Goal: Complete application form: Complete application form

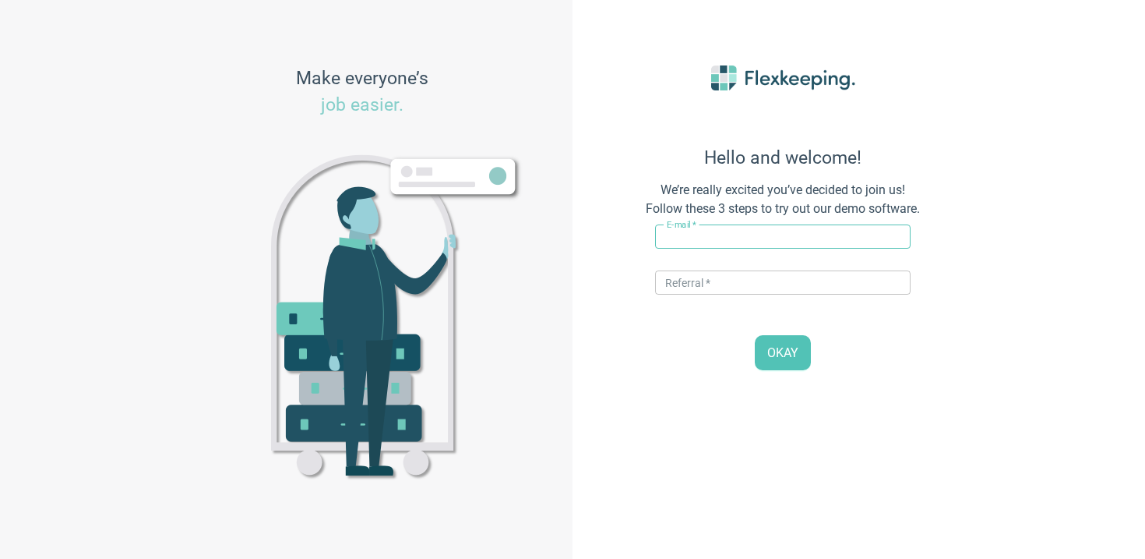
click at [760, 249] on div "E-mail   * ​" at bounding box center [783, 244] width 256 height 40
click at [749, 244] on input "text" at bounding box center [783, 236] width 256 height 24
drag, startPoint x: 721, startPoint y: 241, endPoint x: 688, endPoint y: 241, distance: 33.5
click at [688, 241] on input "vito+hotelve@flexkeeping.com" at bounding box center [783, 236] width 256 height 24
type input "[PERSON_NAME][EMAIL_ADDRESS][DOMAIN_NAME]"
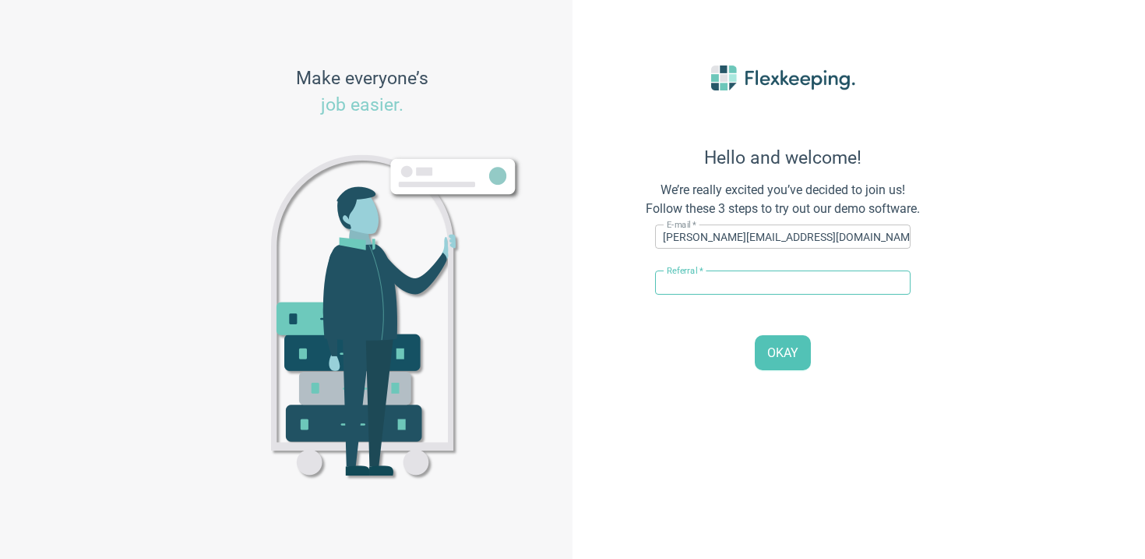
click at [844, 273] on input "text" at bounding box center [783, 282] width 256 height 24
type input "STRAWBERRY"
click at [790, 348] on span "OKAY" at bounding box center [782, 353] width 31 height 18
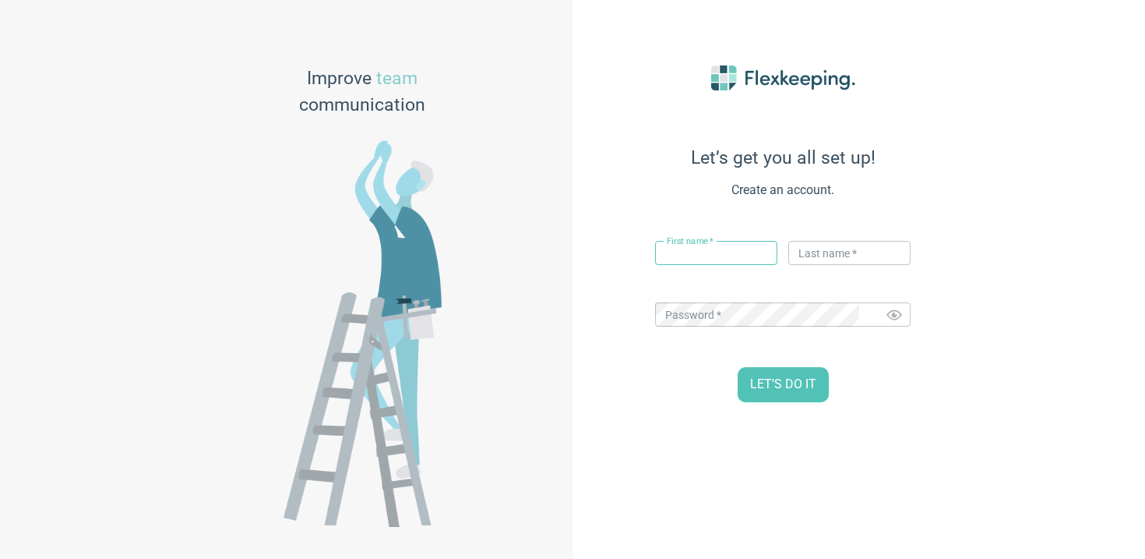
click at [742, 252] on input "text" at bounding box center [716, 253] width 122 height 24
type input "[PERSON_NAME]"
type input "Flex"
click at [794, 385] on span "LET’S DO IT" at bounding box center [783, 385] width 66 height 18
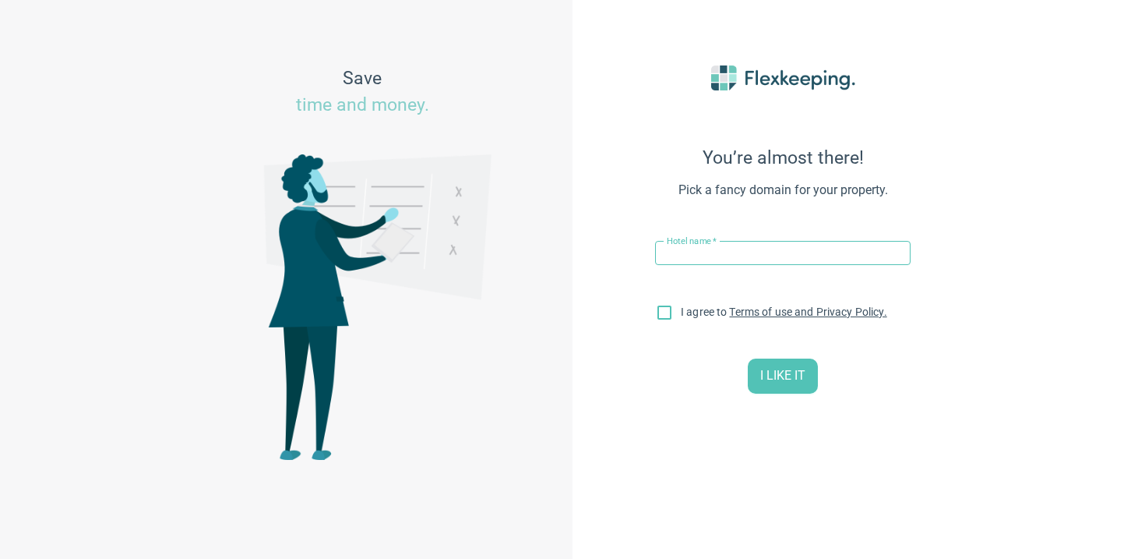
click at [696, 252] on input "text" at bounding box center [783, 253] width 256 height 24
drag, startPoint x: 808, startPoint y: 257, endPoint x: 494, endPoint y: 237, distance: 314.6
click at [494, 237] on div "Save time and money. You’re almost there! Pick a fancy domain for your property…" at bounding box center [572, 279] width 1145 height 559
paste input "Quality Hotel Hasle Linie"
click at [667, 251] on input "Quality Hotel Hasle Linie" at bounding box center [783, 253] width 256 height 24
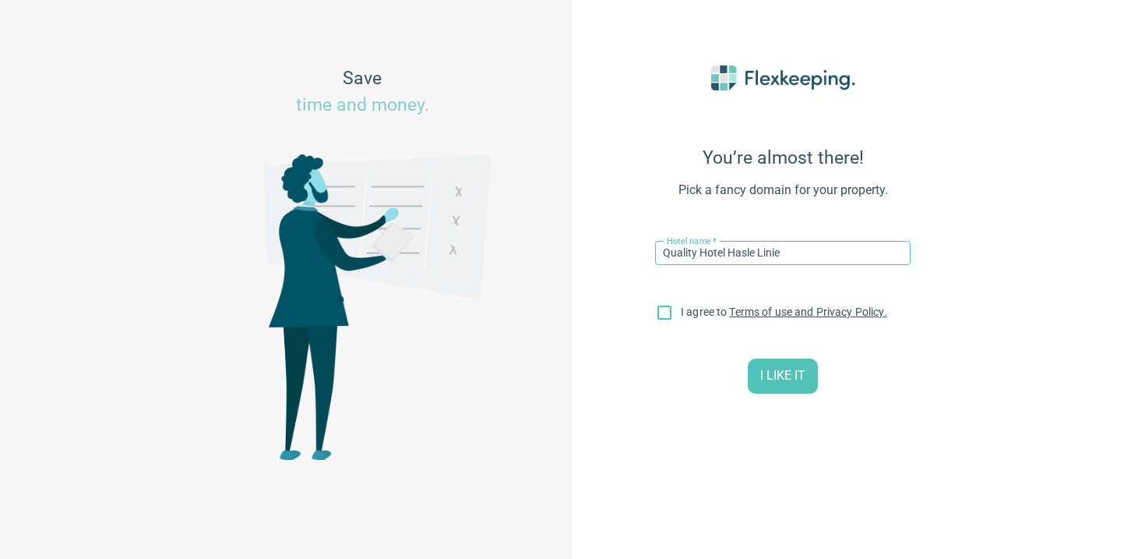
click at [661, 256] on input "Quality Hotel Hasle Linie" at bounding box center [783, 253] width 256 height 24
type input "Strawberry Quality Hotel Hasle Linie"
click at [663, 312] on input "I agree to Terms of use and Privacy Policy." at bounding box center [664, 315] width 33 height 33
checkbox input "true"
click at [785, 379] on span "I LIKE IT" at bounding box center [782, 376] width 45 height 18
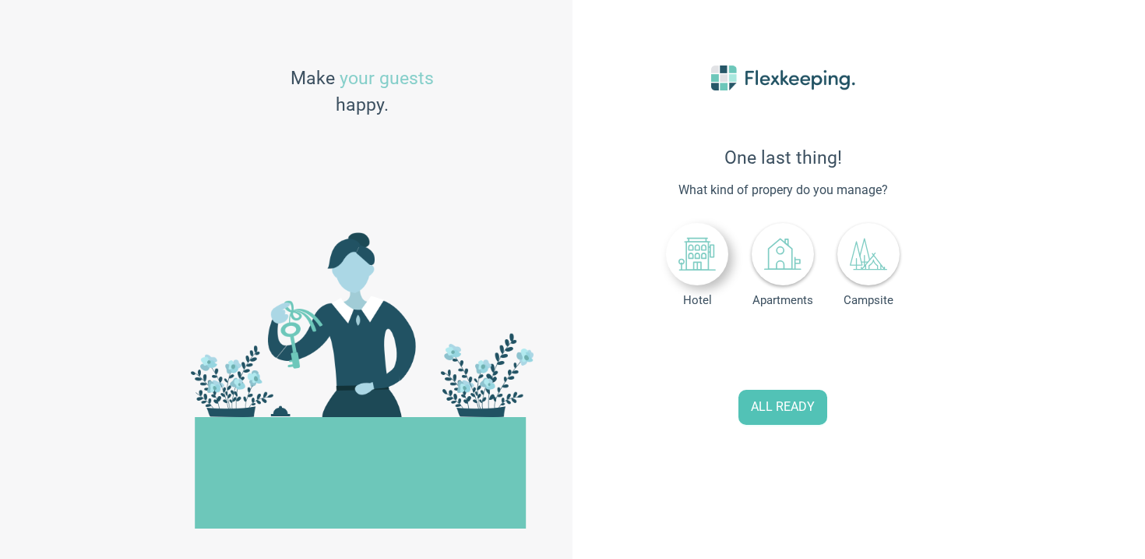
click at [705, 281] on div at bounding box center [697, 254] width 62 height 62
drag, startPoint x: 822, startPoint y: 350, endPoint x: 682, endPoint y: 350, distance: 139.5
click at [682, 350] on div "Number of rooms 0" at bounding box center [783, 348] width 256 height 31
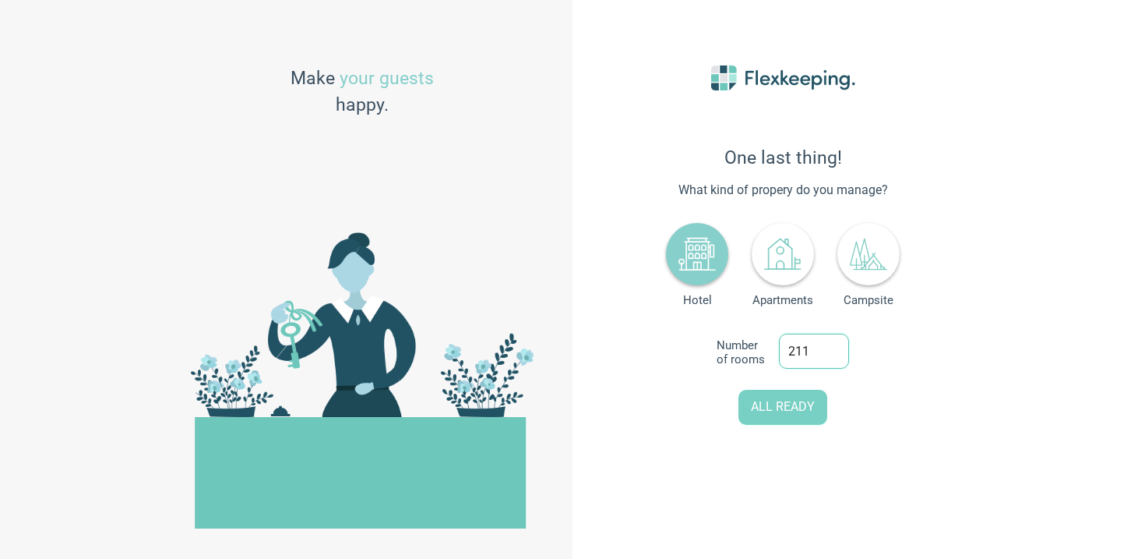
type input "211"
click at [765, 406] on span "ALL READY" at bounding box center [783, 407] width 64 height 18
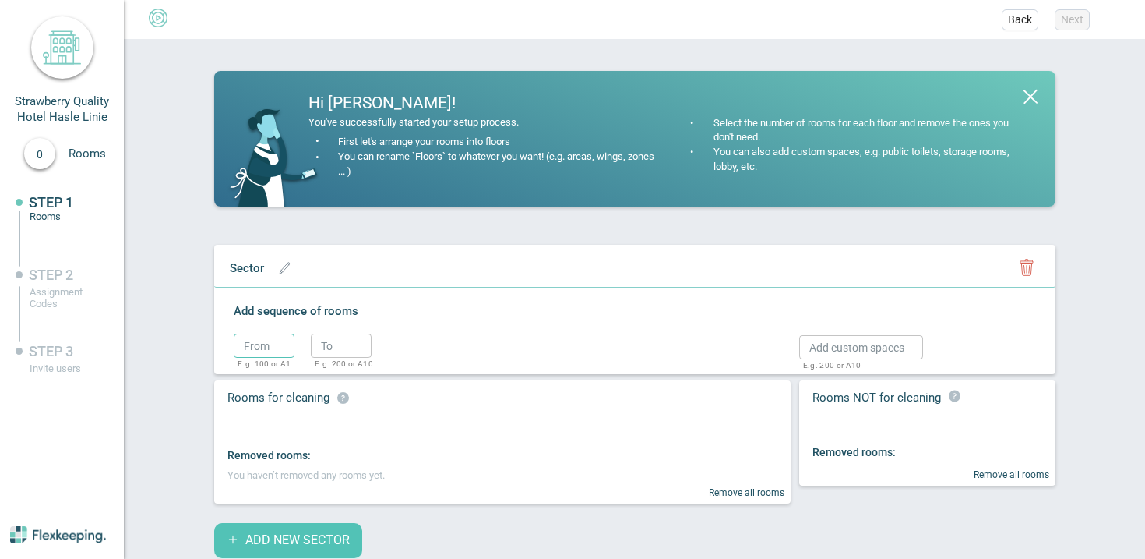
click at [256, 347] on input "text" at bounding box center [264, 345] width 61 height 24
type input "1"
click at [342, 333] on input "text" at bounding box center [341, 345] width 61 height 24
type input "2"
click at [396, 345] on circle "button" at bounding box center [395, 348] width 23 height 23
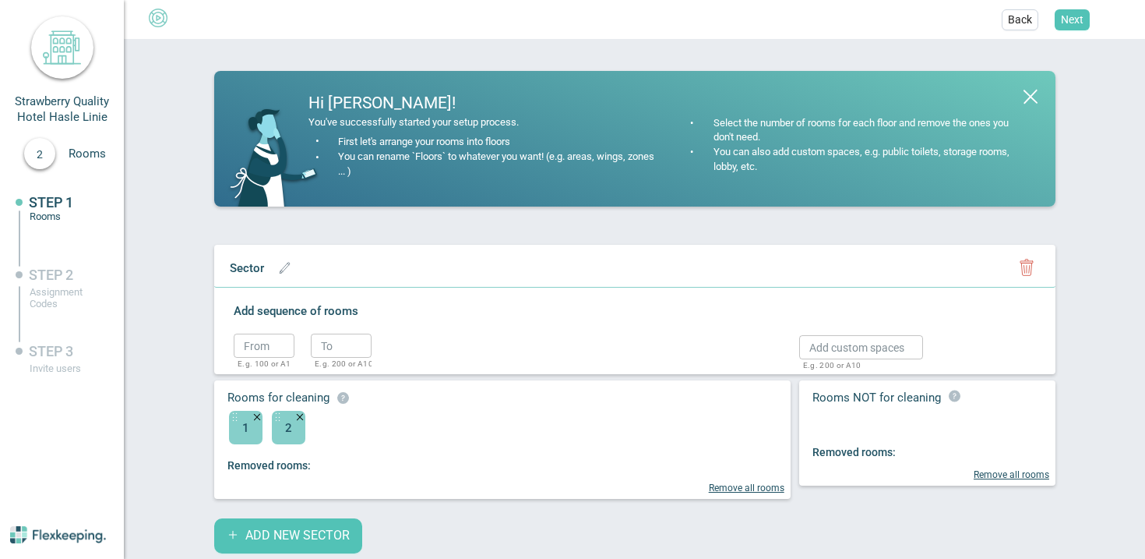
click at [1067, 5] on ul "Back Next" at bounding box center [572, 19] width 1145 height 39
click at [1067, 22] on span "Next" at bounding box center [1072, 20] width 23 height 16
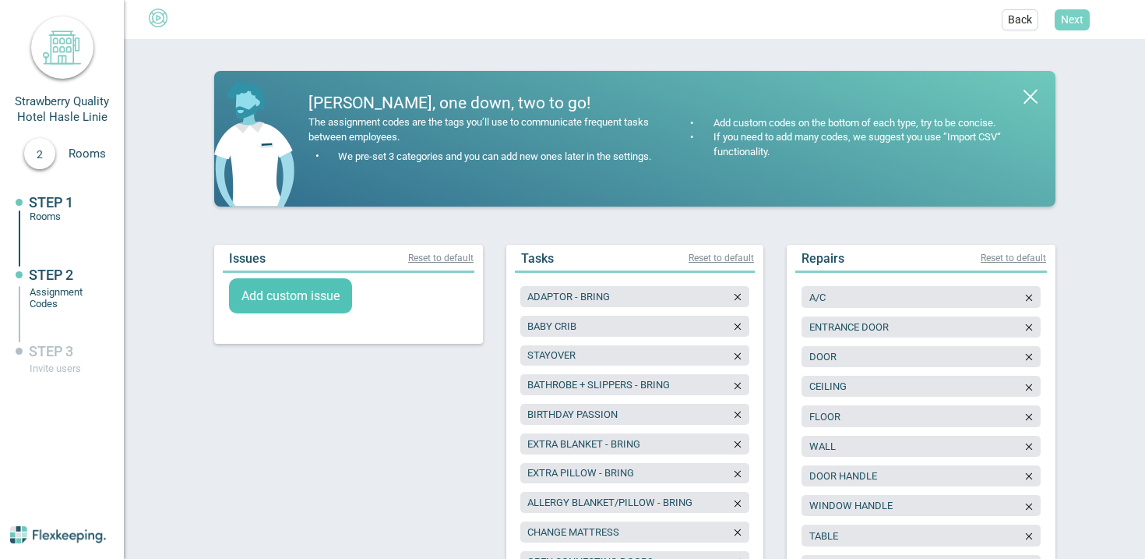
click at [1067, 22] on span "Next" at bounding box center [1072, 20] width 23 height 16
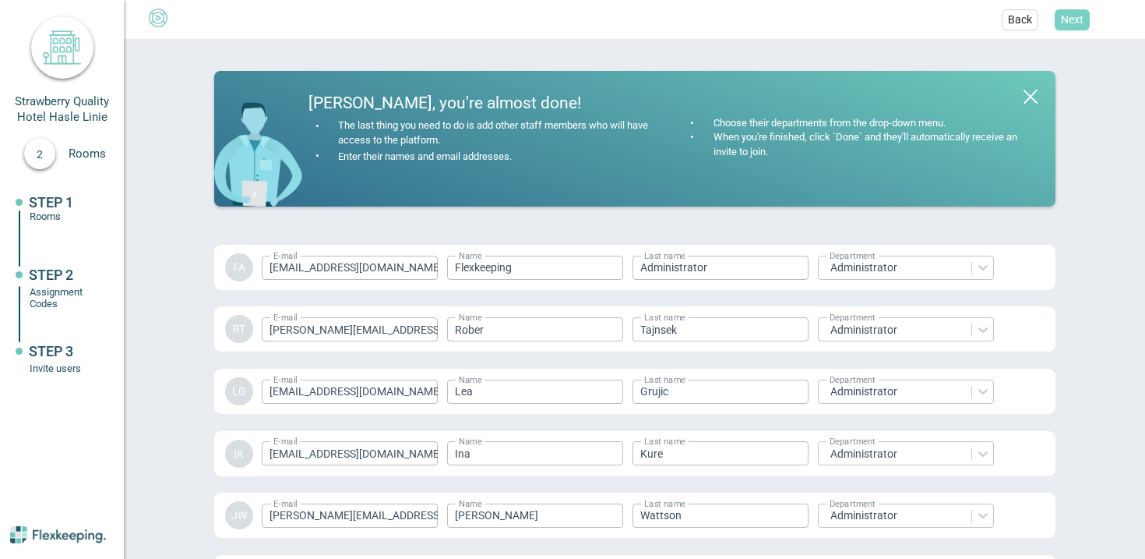
scroll to position [2269, 0]
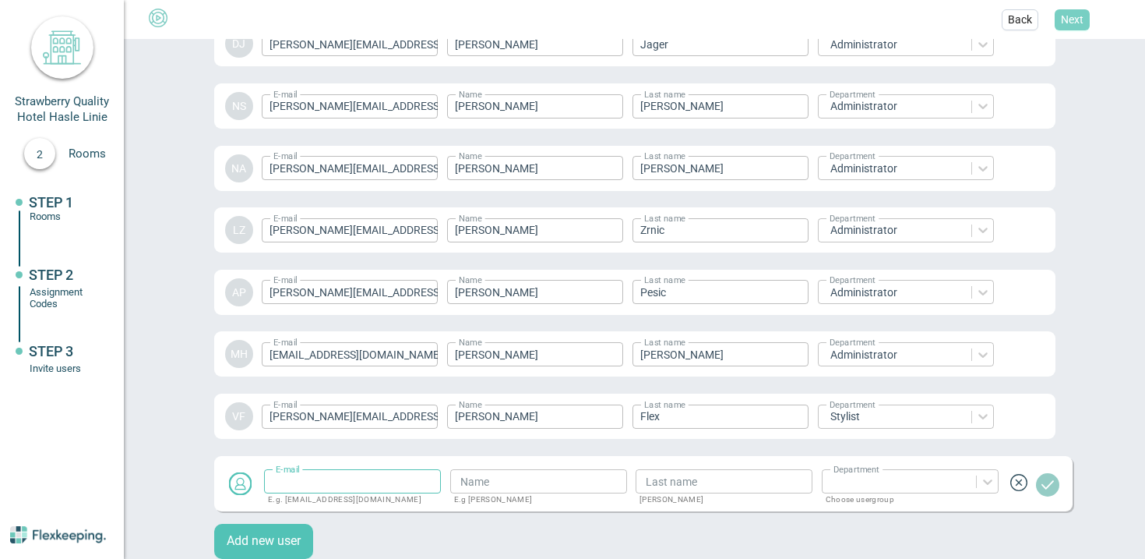
click at [1075, 24] on span "Next" at bounding box center [1072, 20] width 23 height 16
